Goal: Information Seeking & Learning: Learn about a topic

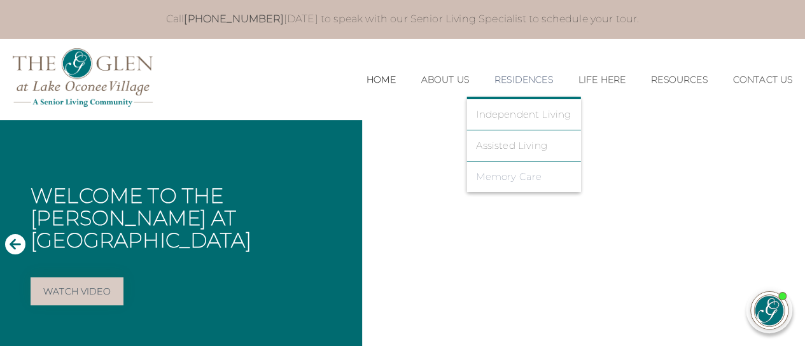
click at [502, 172] on link "Memory Care" at bounding box center [523, 176] width 95 height 11
